Goal: Navigation & Orientation: Find specific page/section

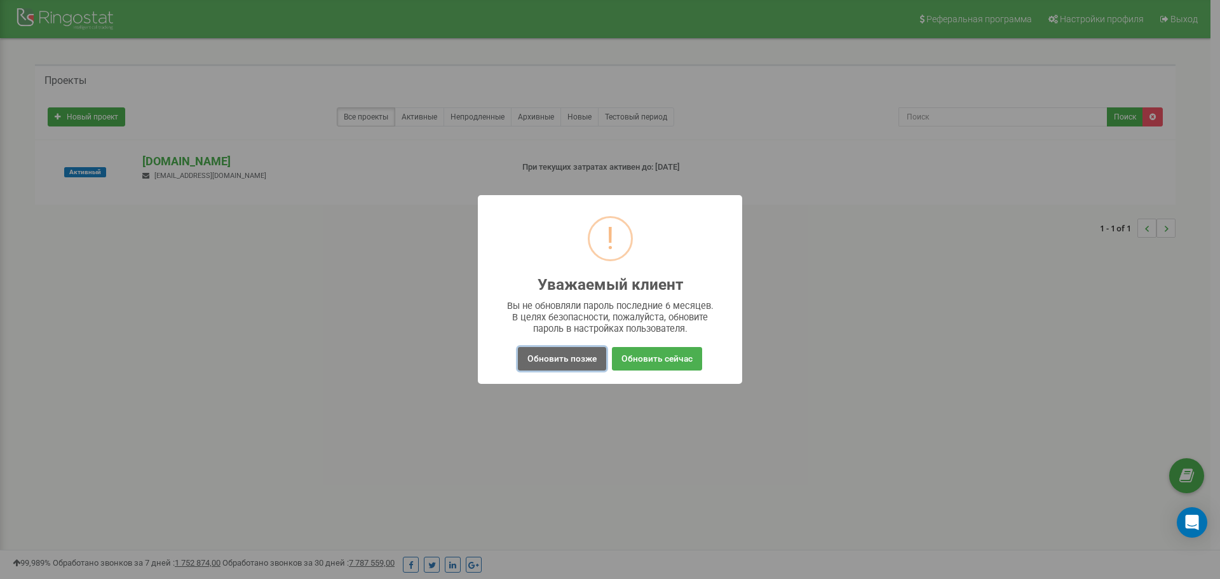
click at [573, 358] on button "Обновить позже" at bounding box center [562, 359] width 88 height 24
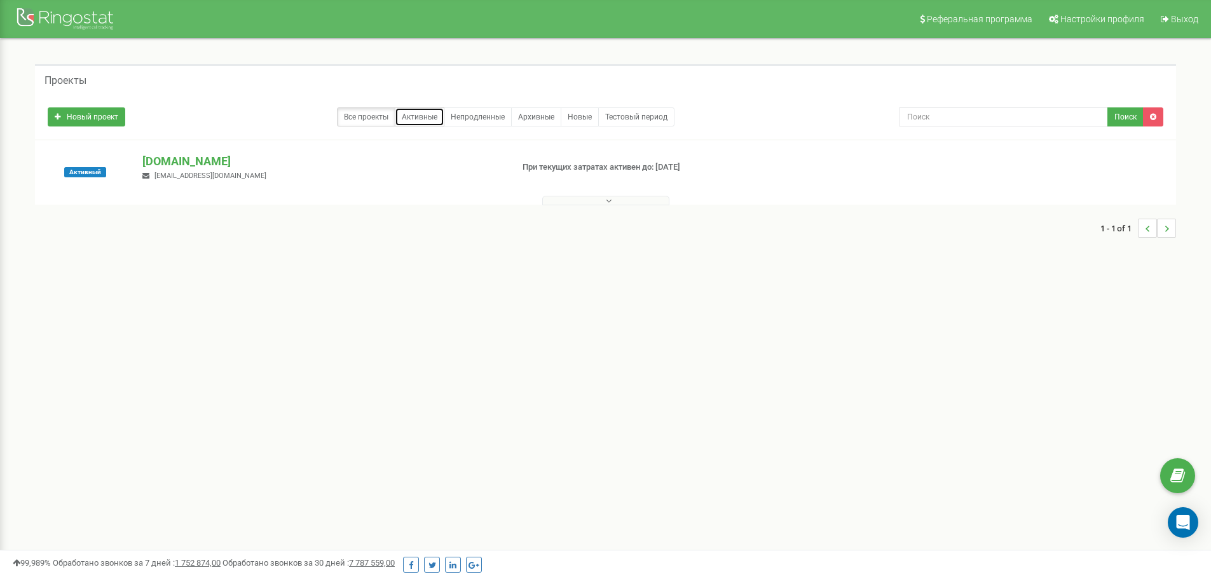
click at [428, 121] on link "Активные" at bounding box center [420, 116] width 50 height 19
click at [1096, 23] on span "Настройки профиля" at bounding box center [1102, 19] width 84 height 10
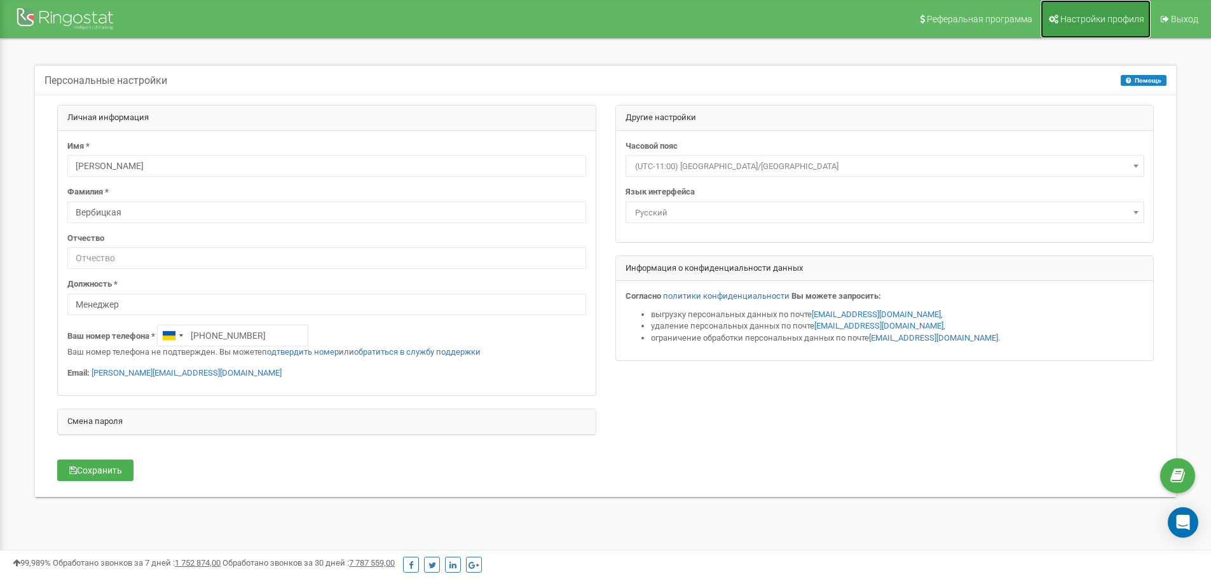
click at [1092, 18] on span "Настройки профиля" at bounding box center [1102, 19] width 84 height 10
click at [109, 11] on div at bounding box center [67, 20] width 102 height 31
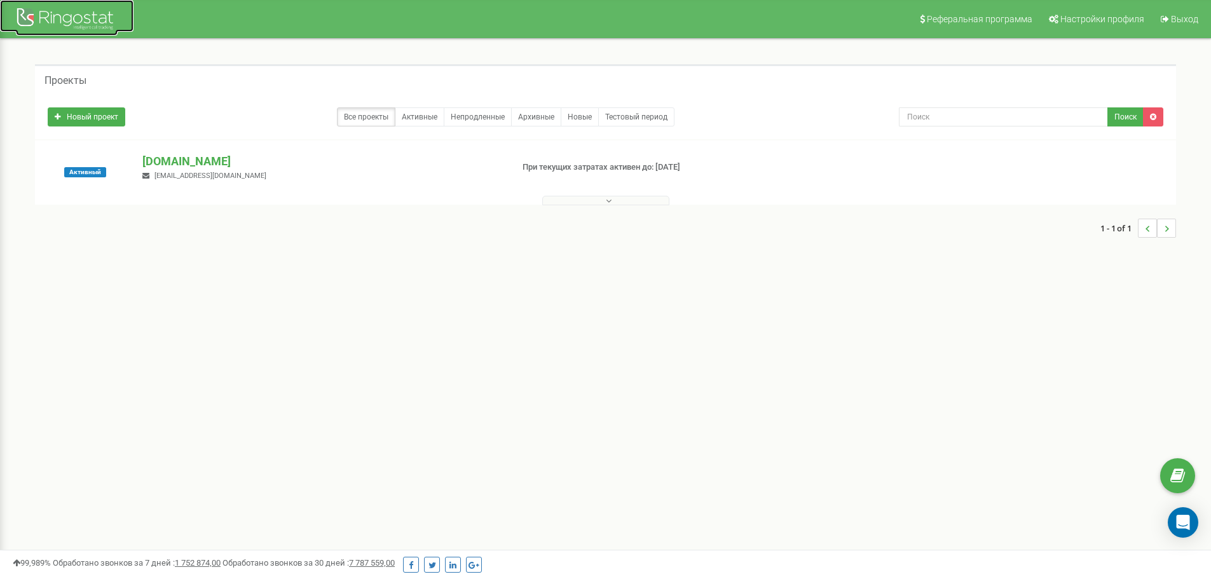
click at [17, 17] on div at bounding box center [67, 20] width 102 height 31
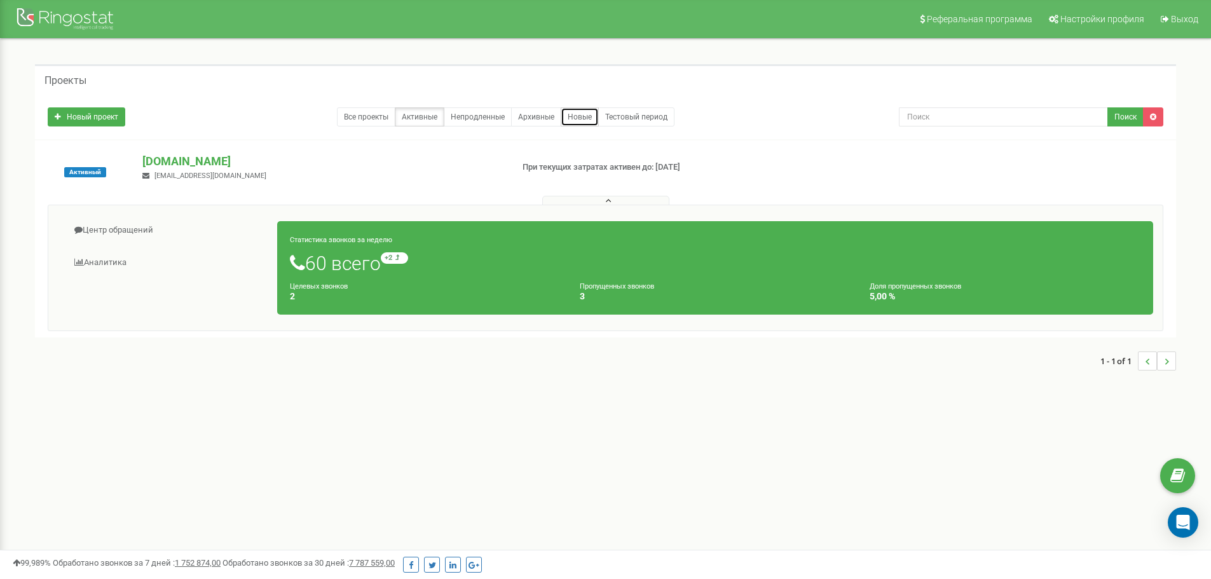
click at [564, 118] on link "Новые" at bounding box center [579, 116] width 38 height 19
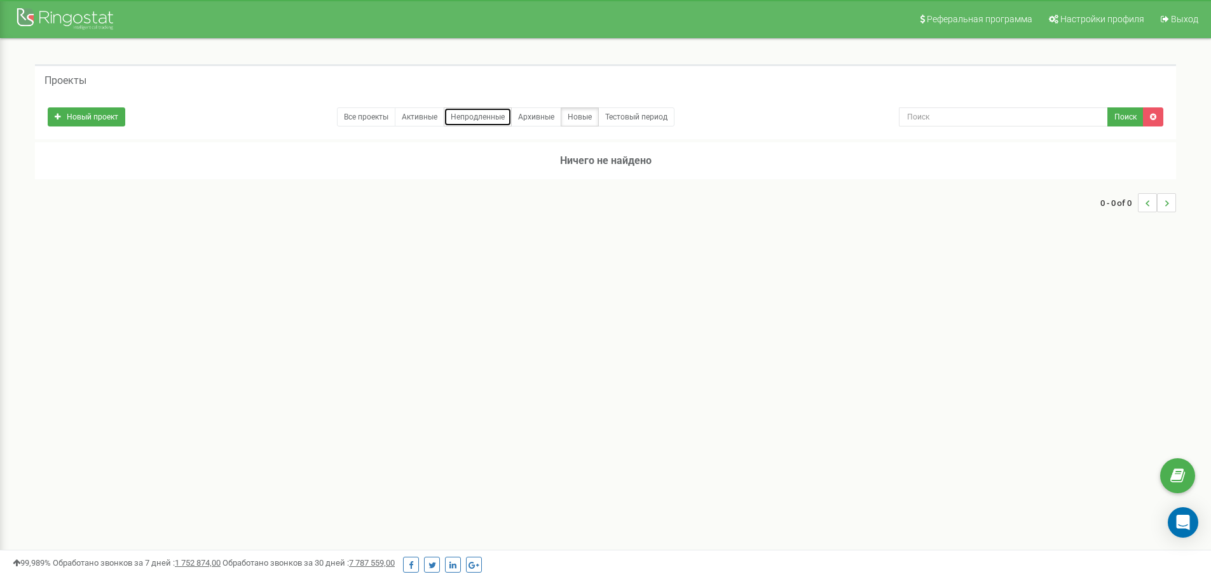
click at [473, 119] on link "Непродленные" at bounding box center [478, 116] width 68 height 19
